Goal: Task Accomplishment & Management: Manage account settings

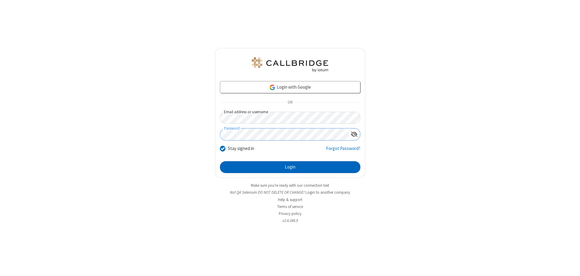
click at [290, 167] on button "Login" at bounding box center [290, 167] width 140 height 12
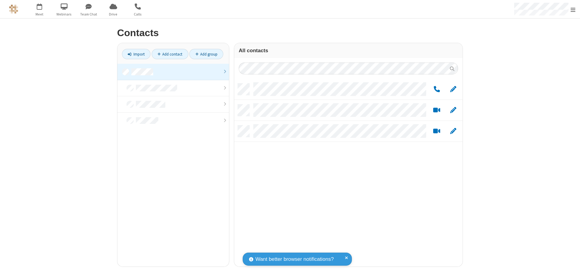
scroll to position [183, 224]
click at [173, 72] on link at bounding box center [173, 72] width 112 height 16
click at [206, 54] on link "Add group" at bounding box center [206, 54] width 34 height 10
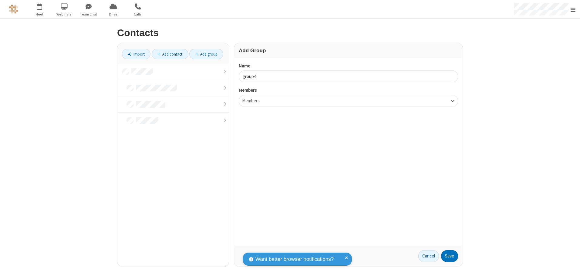
type input "group4"
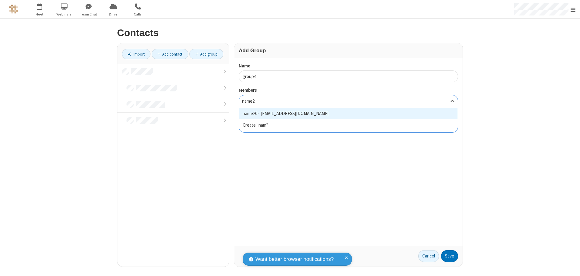
type input "name20"
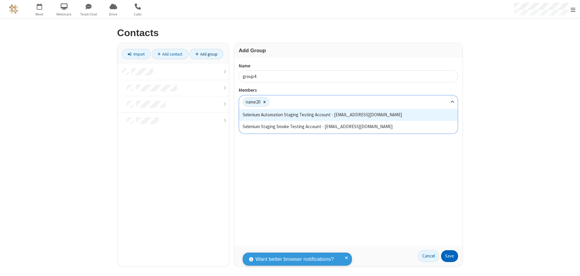
click at [450, 256] on button "Save" at bounding box center [449, 256] width 17 height 12
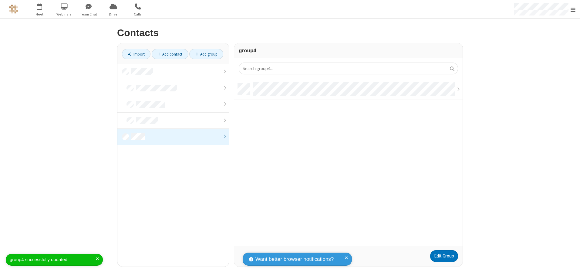
scroll to position [162, 224]
click at [170, 54] on link "Add contact" at bounding box center [170, 54] width 37 height 10
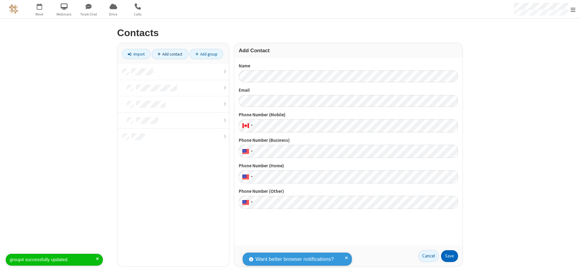
click at [450, 256] on button "Save" at bounding box center [449, 256] width 17 height 12
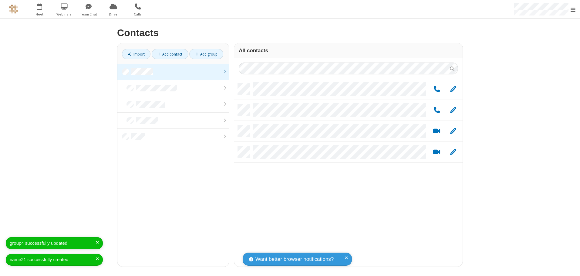
scroll to position [183, 224]
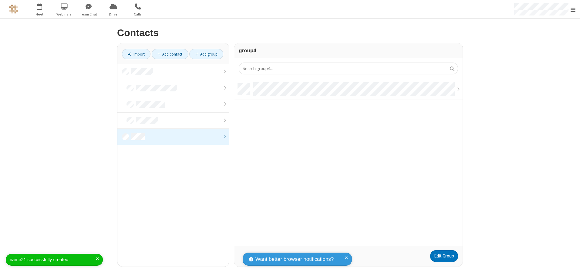
scroll to position [162, 224]
click at [444, 256] on link "Edit Group" at bounding box center [444, 256] width 28 height 12
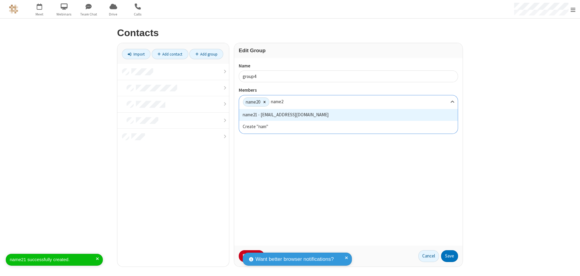
type input "name21"
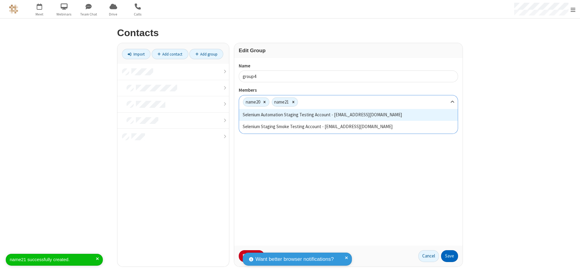
click at [450, 256] on button "Save" at bounding box center [449, 256] width 17 height 12
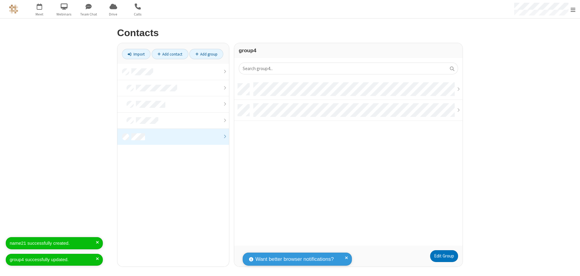
scroll to position [162, 224]
